Goal: Task Accomplishment & Management: Manage account settings

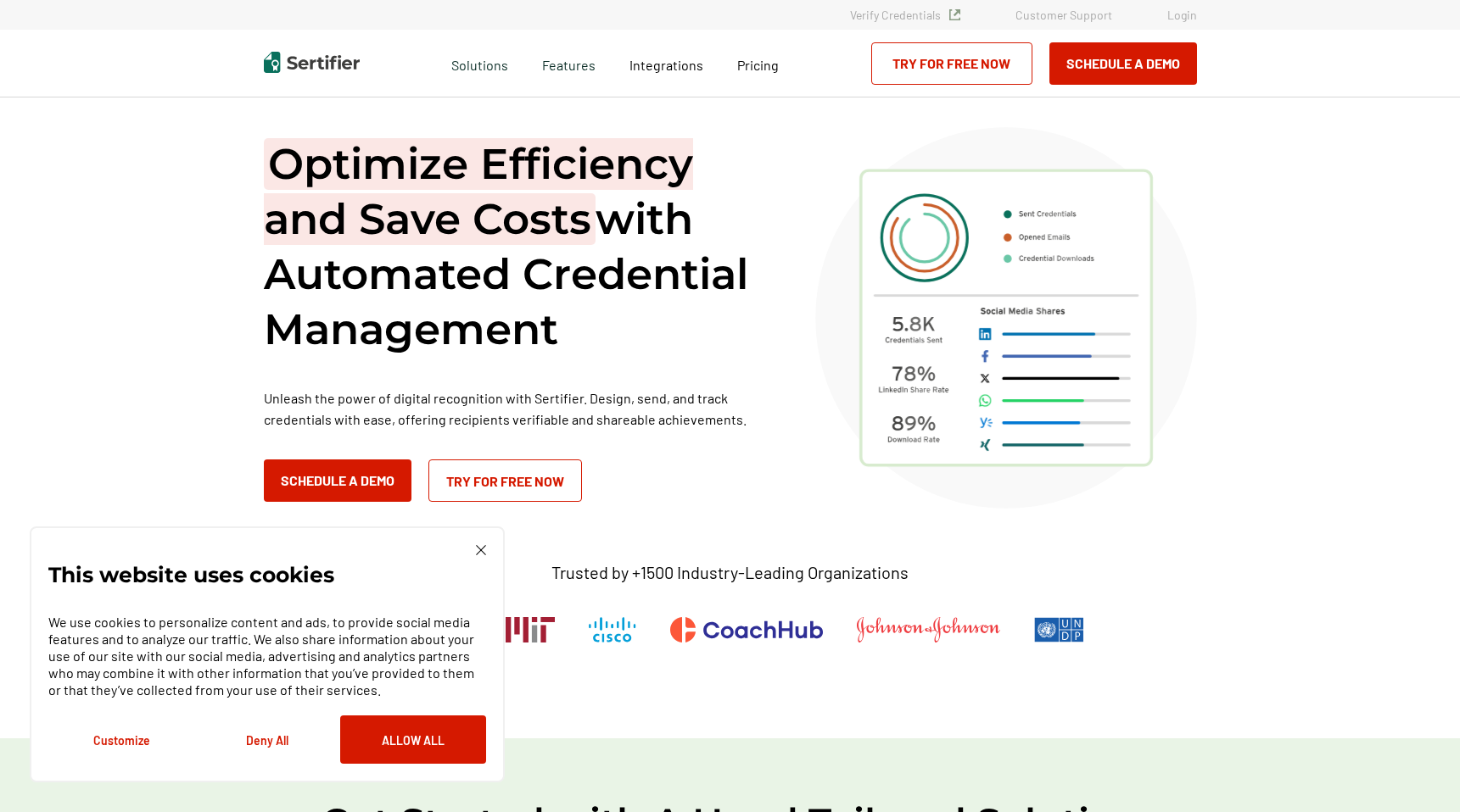
click at [1178, 12] on link "Login" at bounding box center [1182, 15] width 30 height 15
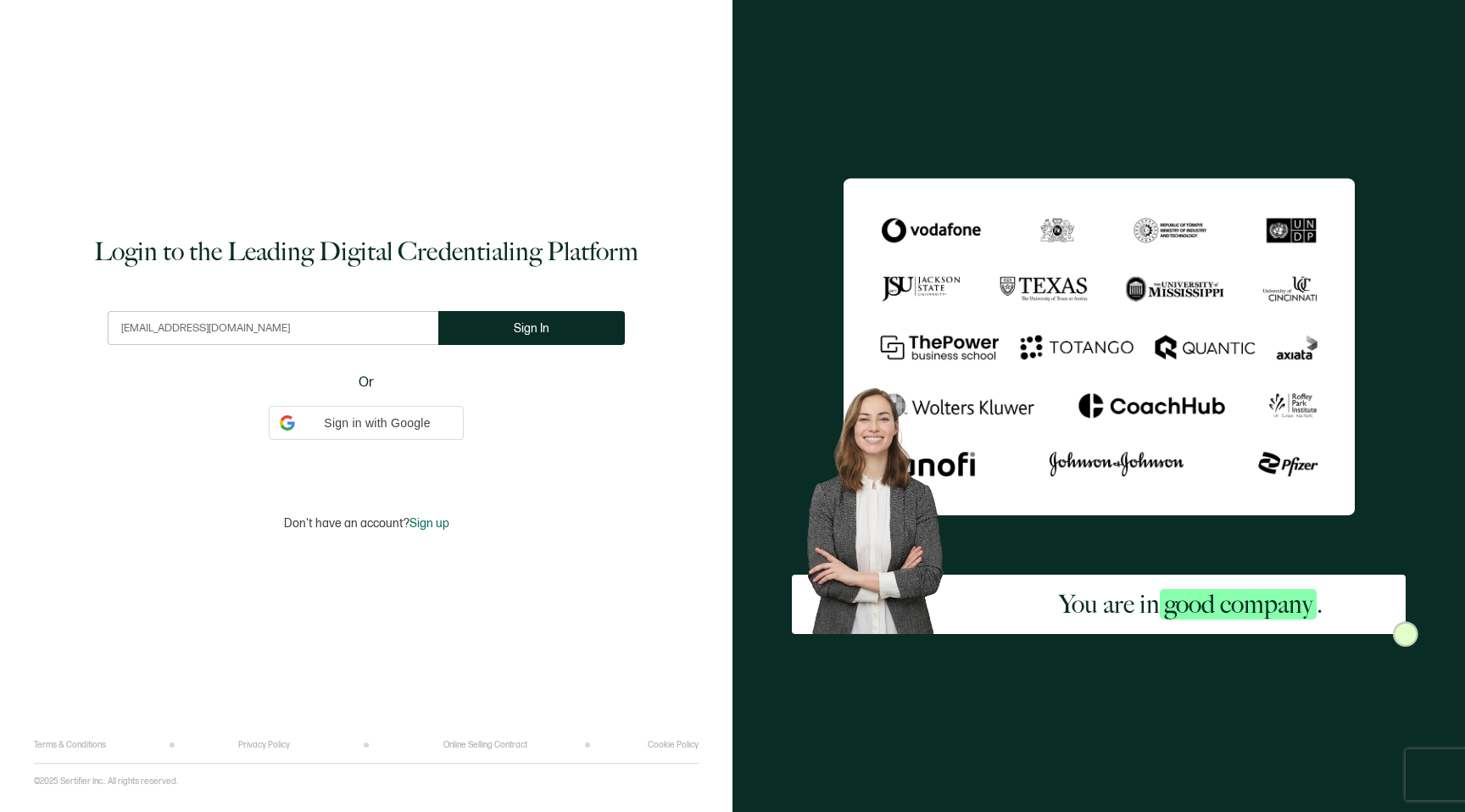
click at [147, 344] on input "[EMAIL_ADDRESS][DOMAIN_NAME]" at bounding box center [273, 328] width 331 height 34
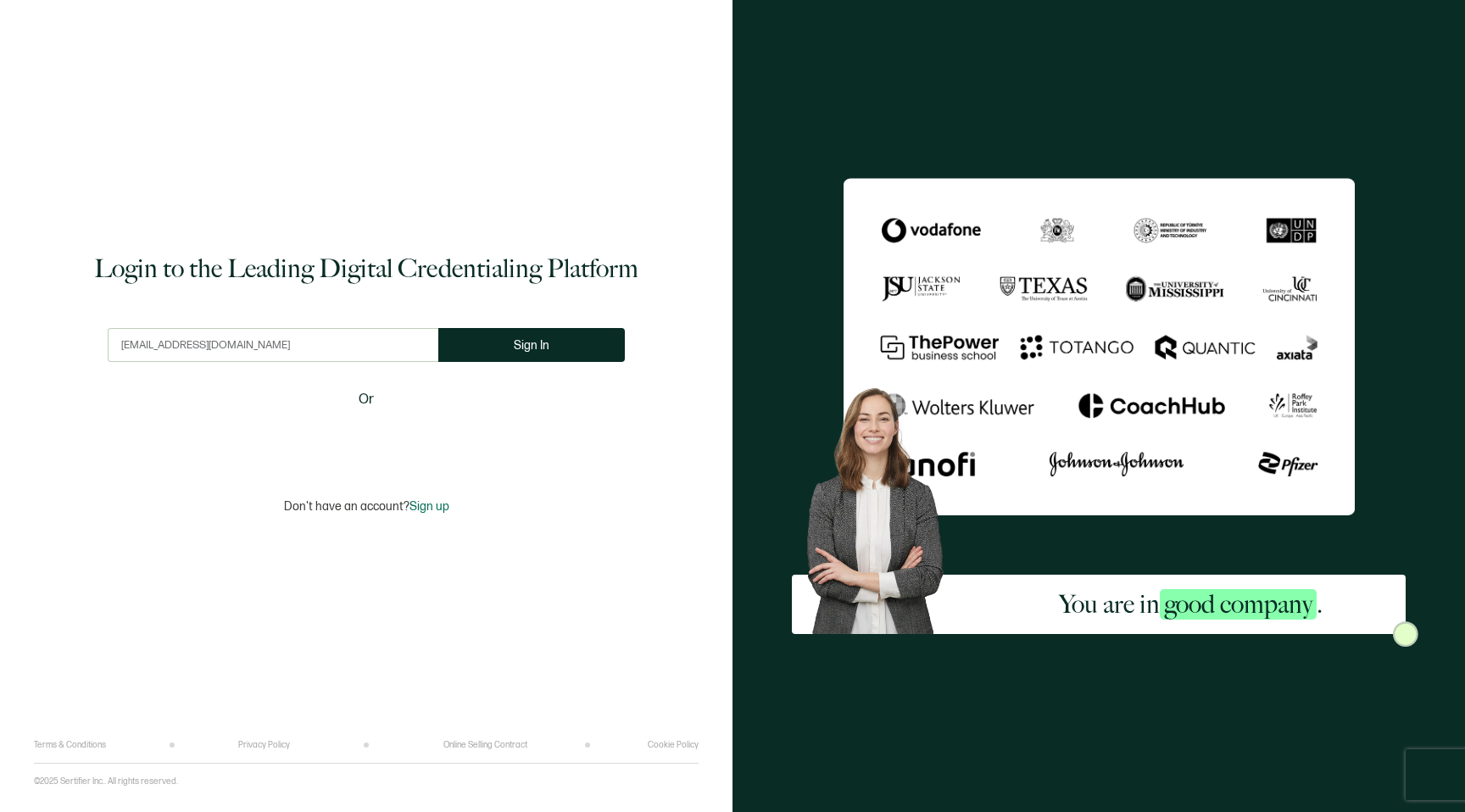
click at [147, 344] on input "[EMAIL_ADDRESS][DOMAIN_NAME]" at bounding box center [273, 345] width 331 height 34
type input "[EMAIL_ADDRESS][DOMAIN_NAME]"
click at [509, 353] on button "Sign In" at bounding box center [532, 345] width 187 height 34
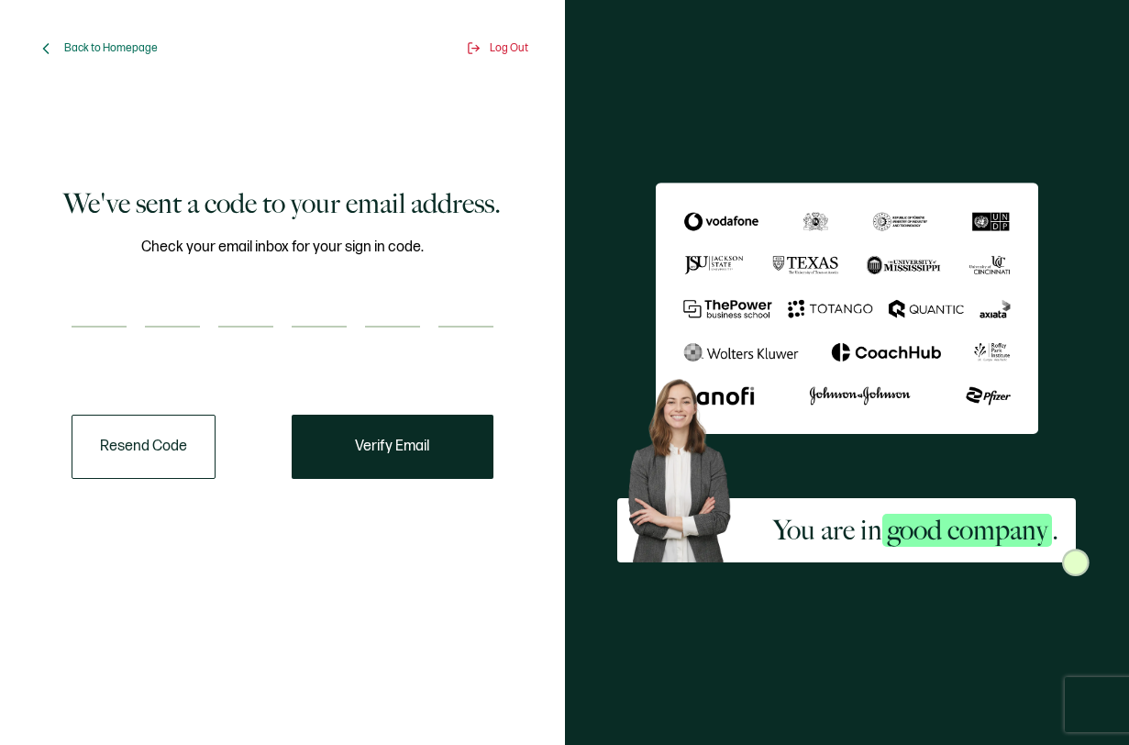
click at [92, 309] on input "number" at bounding box center [99, 309] width 55 height 37
paste input "6"
type input "6"
type input "2"
type input "0"
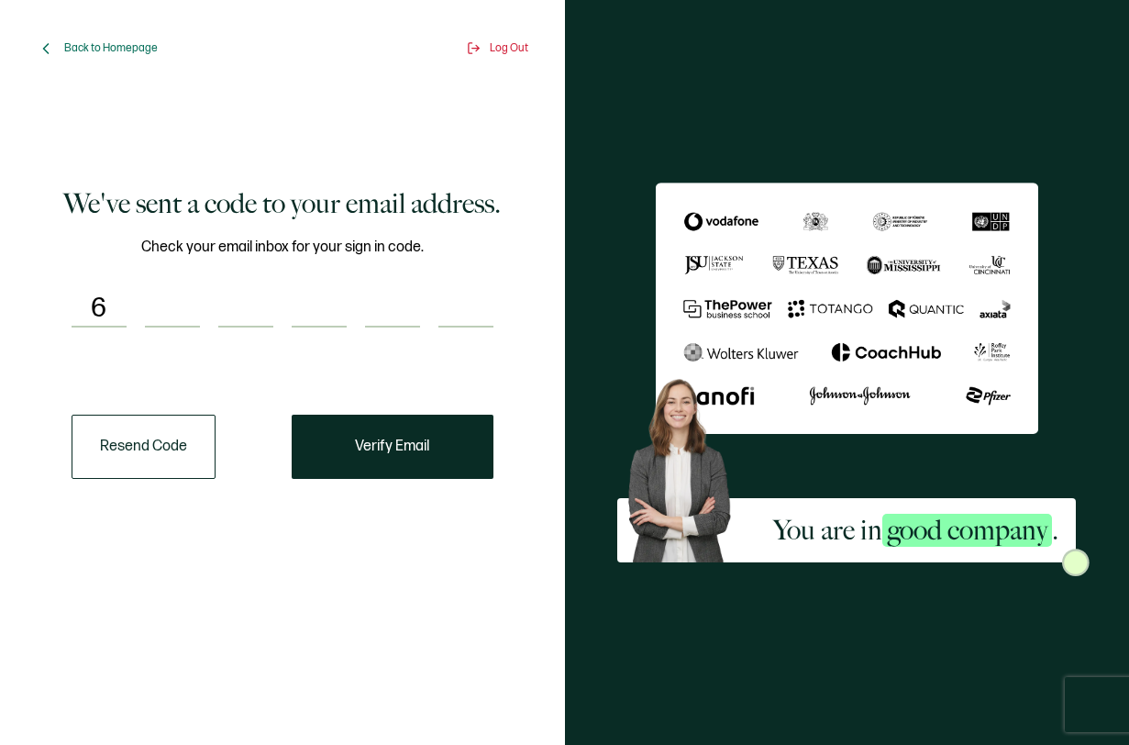
type input "9"
type input "5"
type input "1"
